Goal: Entertainment & Leisure: Consume media (video, audio)

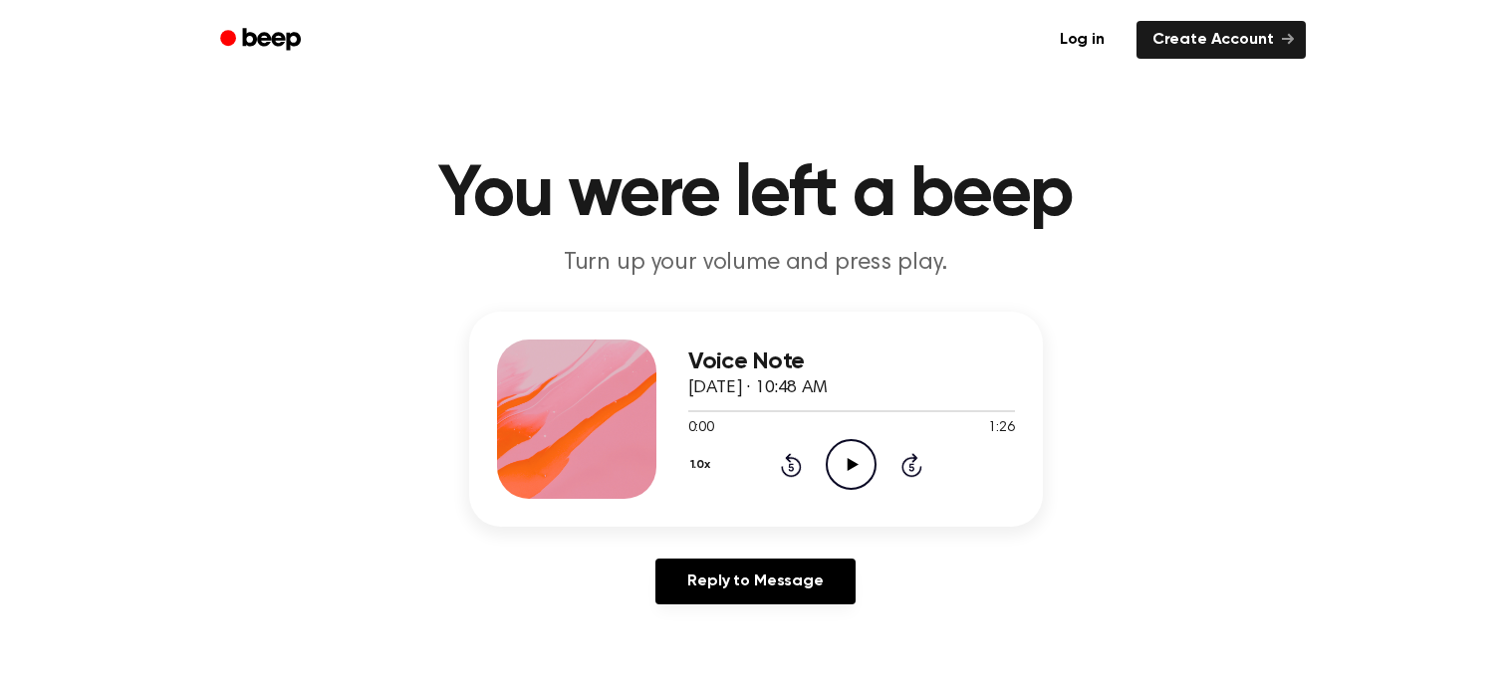
click at [499, 407] on div at bounding box center [576, 419] width 159 height 159
click at [876, 436] on div "0:00 1:26" at bounding box center [851, 428] width 327 height 21
click at [875, 453] on icon "Play Audio" at bounding box center [851, 464] width 51 height 51
click at [847, 489] on div "Voice Note [DATE] · 10:39 AM 0:00 1:14 Your browser does not support the [objec…" at bounding box center [851, 419] width 327 height 159
click at [869, 455] on icon "Play Audio" at bounding box center [851, 464] width 51 height 51
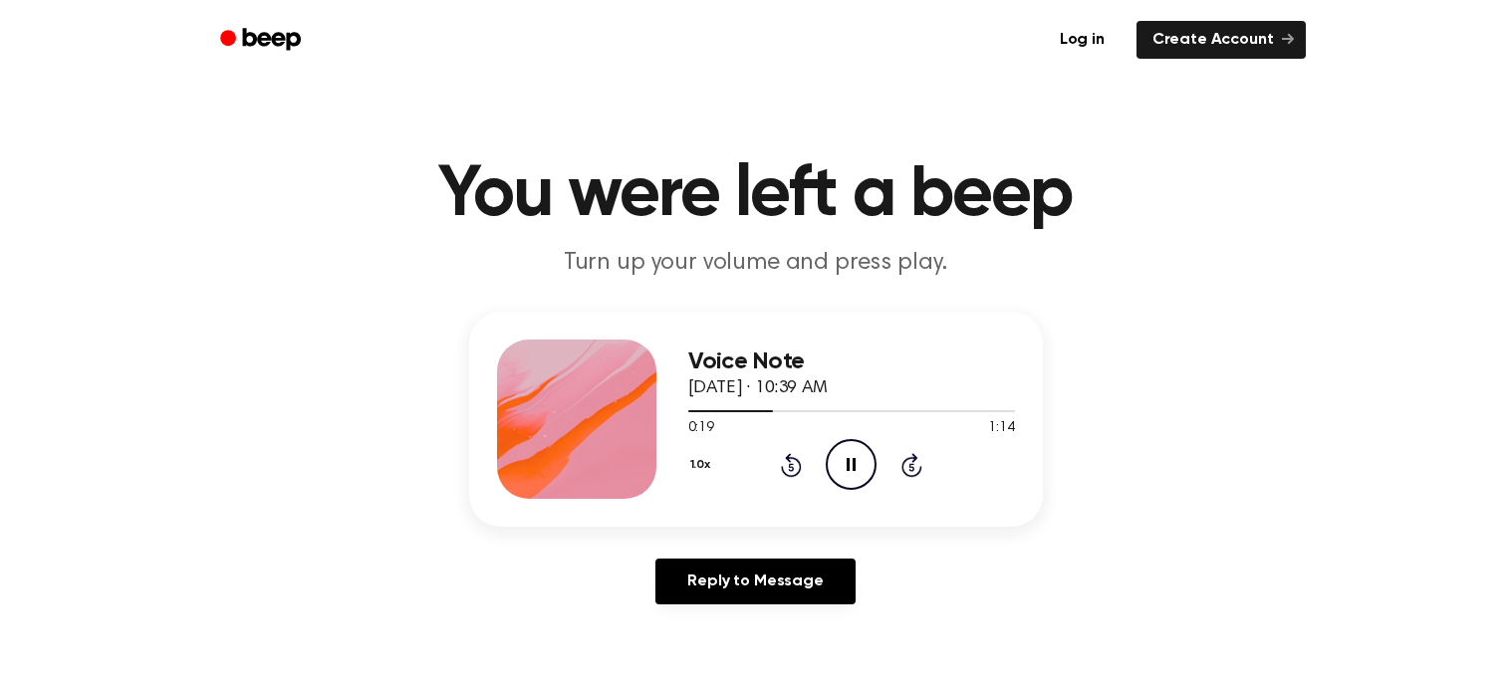
click at [839, 464] on icon "Pause Audio" at bounding box center [851, 464] width 51 height 51
click at [837, 449] on icon "Play Audio" at bounding box center [851, 464] width 51 height 51
click at [852, 454] on icon "Pause Audio" at bounding box center [851, 464] width 51 height 51
click at [499, 407] on div at bounding box center [576, 419] width 159 height 159
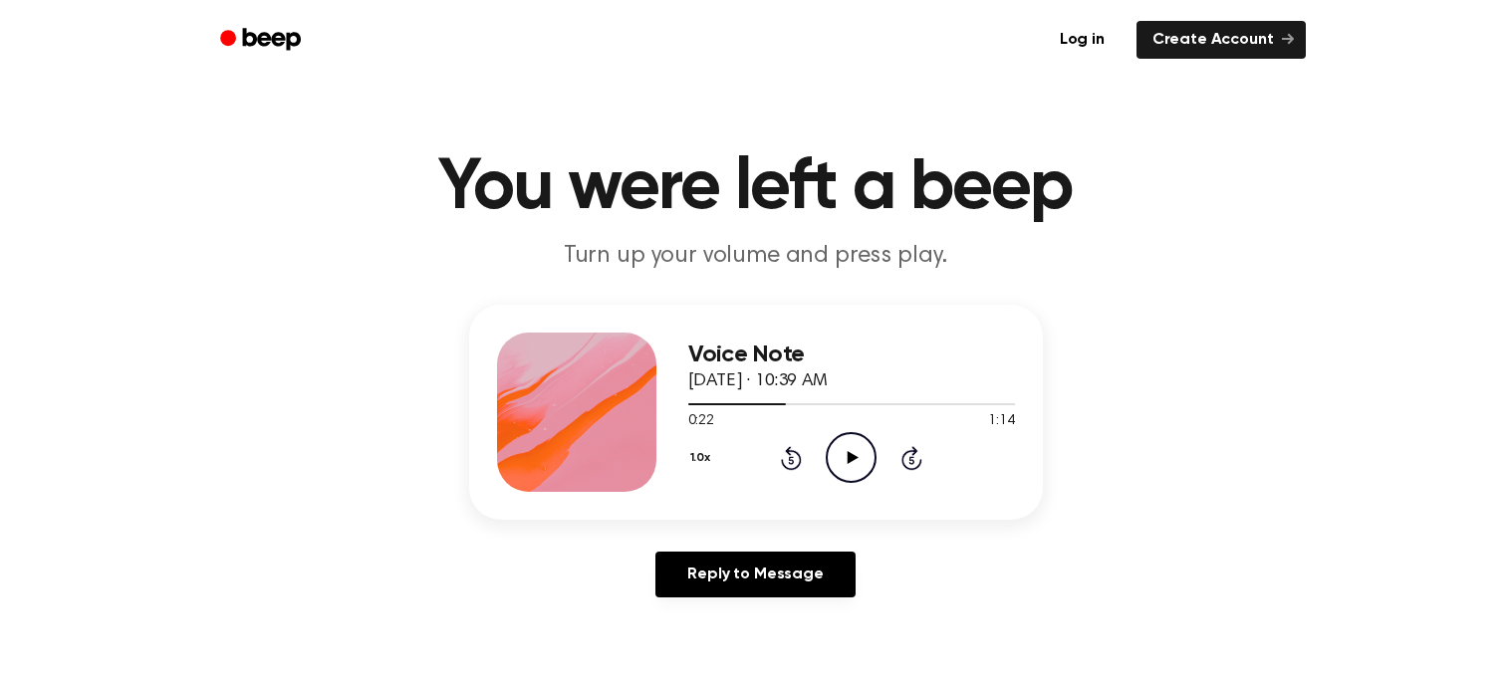
scroll to position [8, 0]
click at [863, 446] on icon "Play Audio" at bounding box center [851, 456] width 51 height 51
click at [867, 433] on icon "Pause Audio" at bounding box center [851, 456] width 51 height 51
click at [813, 484] on div "Voice Note [DATE] · 10:39 AM 0:28 1:14 Your browser does not support the [objec…" at bounding box center [851, 411] width 327 height 159
click at [848, 453] on icon at bounding box center [853, 456] width 11 height 13
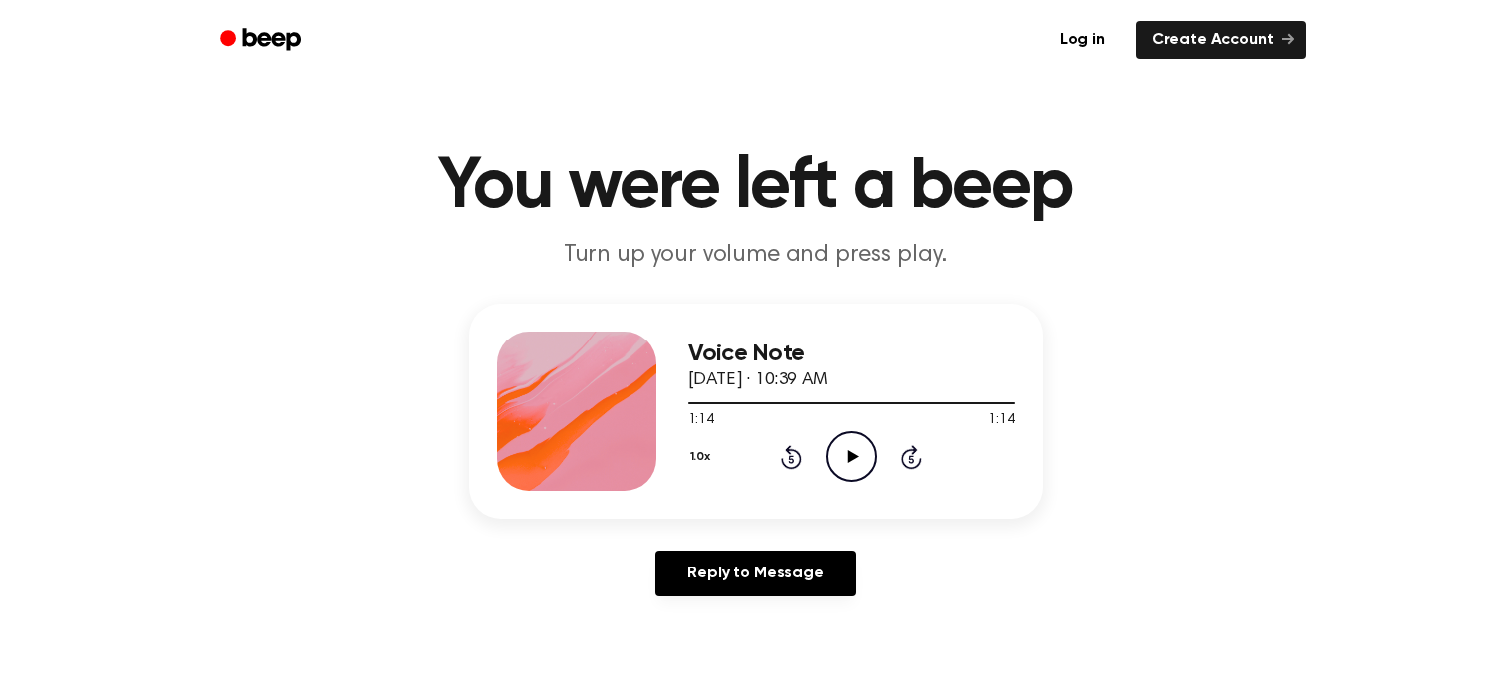
click at [870, 402] on div at bounding box center [851, 403] width 327 height 2
click at [861, 453] on icon "Play Audio" at bounding box center [851, 456] width 51 height 51
click at [746, 402] on div at bounding box center [844, 403] width 312 height 2
